Goal: Complete application form

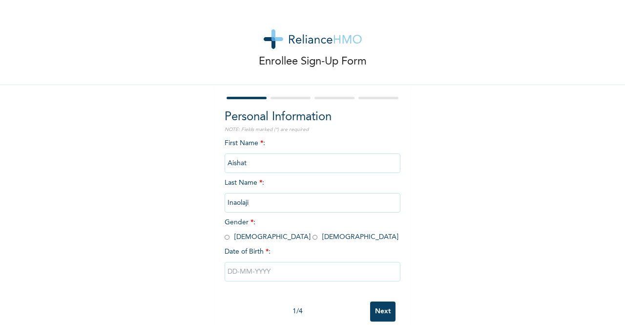
click at [237, 273] on input "text" at bounding box center [313, 272] width 176 height 20
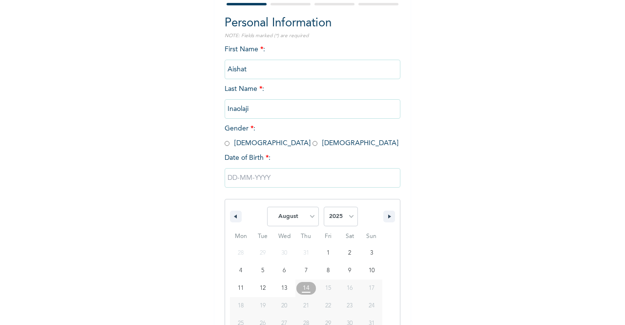
scroll to position [120, 0]
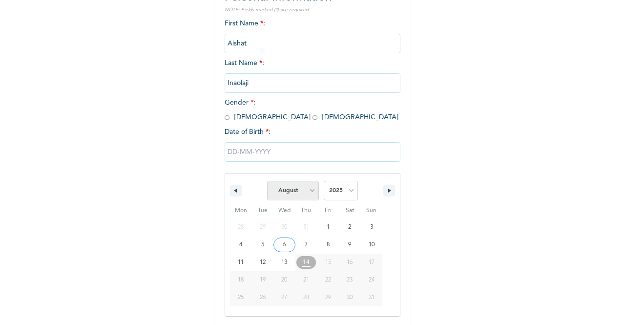
click at [306, 195] on select "January February March April May June July August September October November De…" at bounding box center [293, 191] width 52 height 20
select select "2"
click at [267, 182] on select "January February March April May June July August September October November De…" at bounding box center [293, 191] width 52 height 20
click at [347, 200] on select "2025 2024 2023 2022 2021 2020 2019 2018 2017 2016 2015 2014 2013 2012 2011 2010…" at bounding box center [341, 191] width 34 height 20
select select "1999"
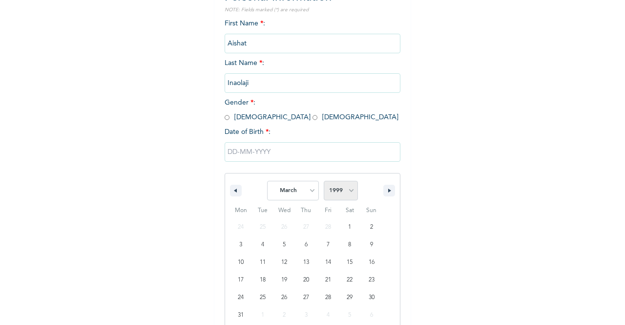
click at [324, 182] on select "2025 2024 2023 2022 2021 2020 2019 2018 2017 2016 2015 2014 2013 2012 2011 2010…" at bounding box center [341, 191] width 34 height 20
type input "[DATE]"
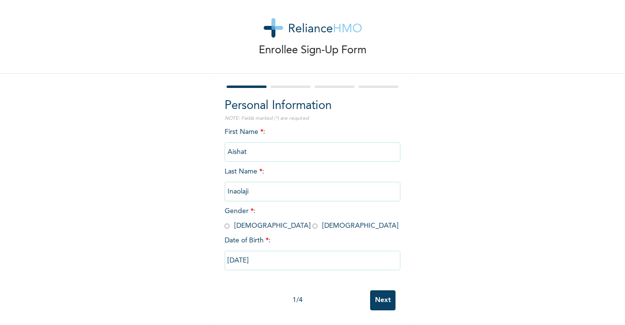
scroll to position [20, 0]
click at [381, 290] on input "Next" at bounding box center [382, 300] width 25 height 20
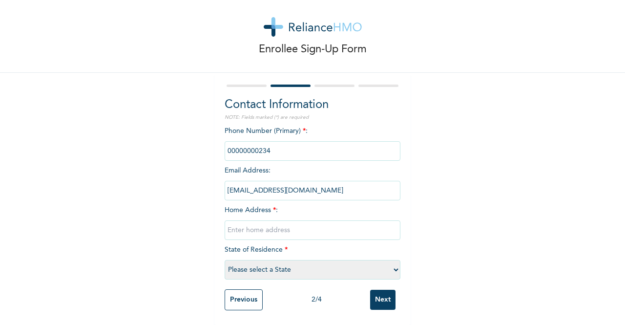
click at [271, 222] on input "text" at bounding box center [313, 230] width 176 height 20
type input "No 5,"
